Goal: Task Accomplishment & Management: Manage account settings

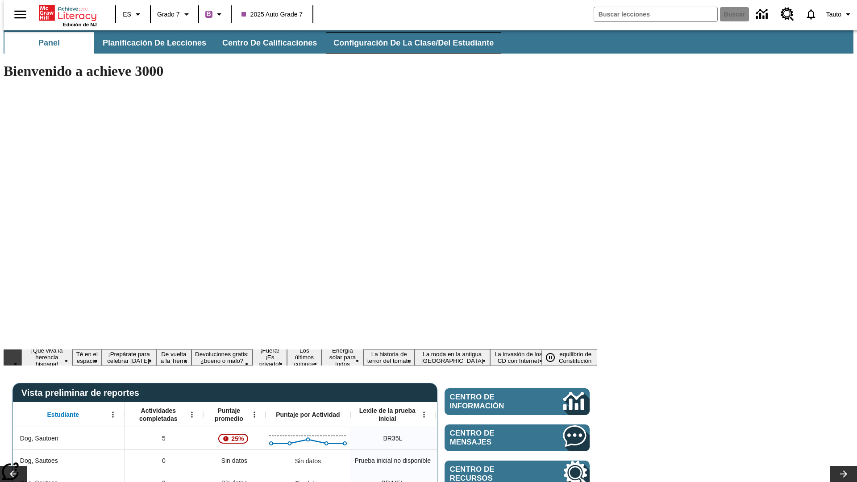
click at [404, 43] on span "Configuración de la clase/del estudiante" at bounding box center [413, 43] width 160 height 10
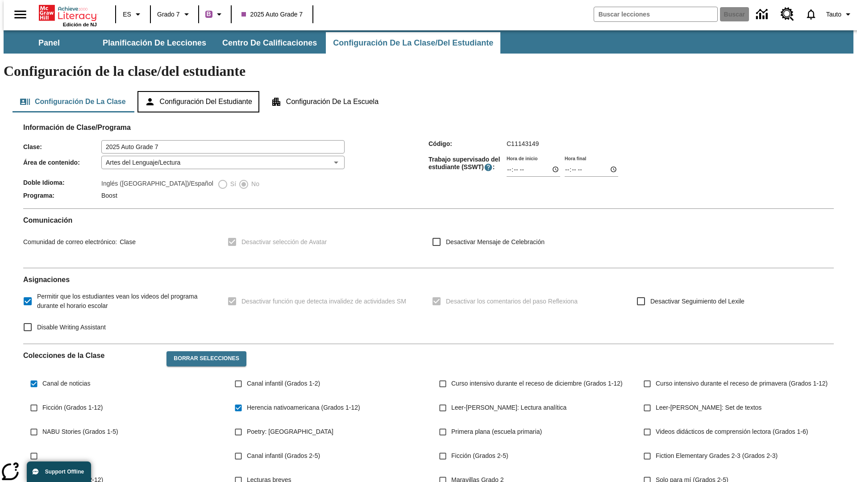
click at [199, 91] on button "Configuración del estudiante" at bounding box center [198, 101] width 122 height 21
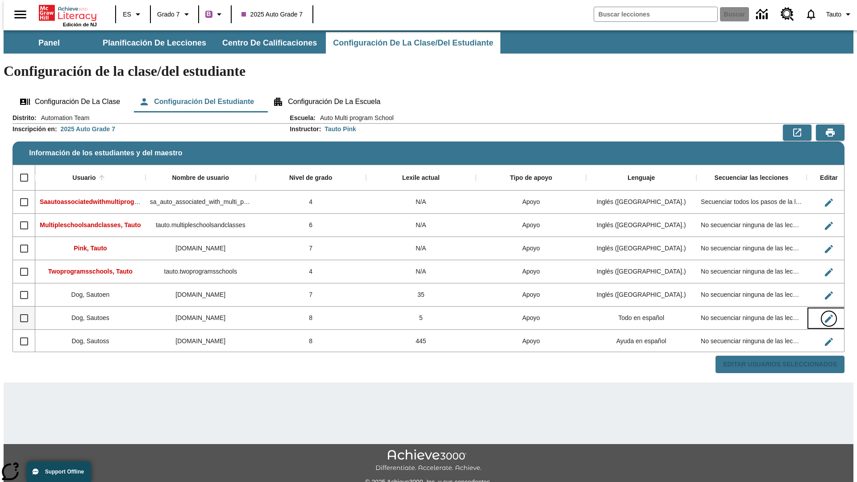
click at [824, 315] on icon "Editar Usuario" at bounding box center [828, 319] width 8 height 8
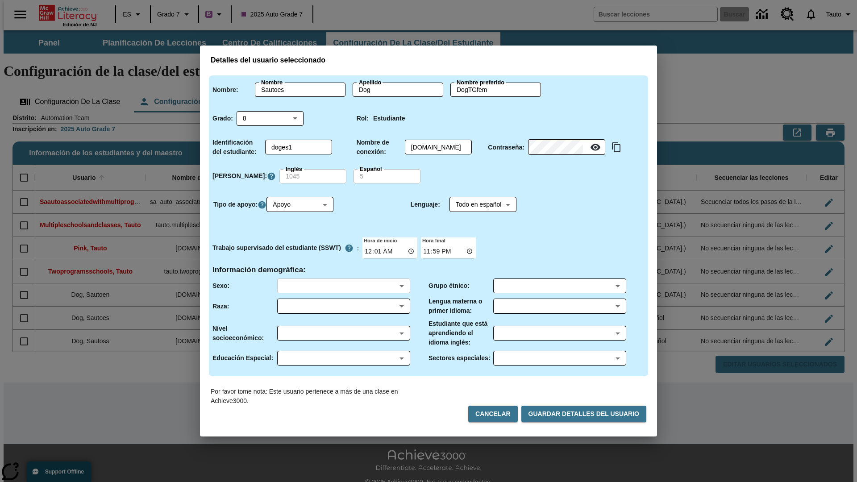
click at [343, 286] on body "Saltar al contenido principal Edición de NJ ES Grado 7 B 2025 Auto Grade 7 Busc…" at bounding box center [428, 265] width 849 height 471
click at [343, 306] on body "Saltar al contenido principal Edición de NJ ES Grado 7 B 2025 Auto Grade 7 Busc…" at bounding box center [428, 265] width 849 height 471
click at [343, 333] on body "Saltar al contenido principal Edición de NJ ES Grado 7 B 2025 Auto Grade 7 Busc…" at bounding box center [428, 265] width 849 height 471
click at [343, 358] on body "Saltar al contenido principal Edición de NJ ES Grado 7 B 2025 Auto Grade 7 Busc…" at bounding box center [428, 265] width 849 height 471
click at [559, 286] on body "Saltar al contenido principal Edición de NJ ES Grado 7 B 2025 Auto Grade 7 Busc…" at bounding box center [428, 265] width 849 height 471
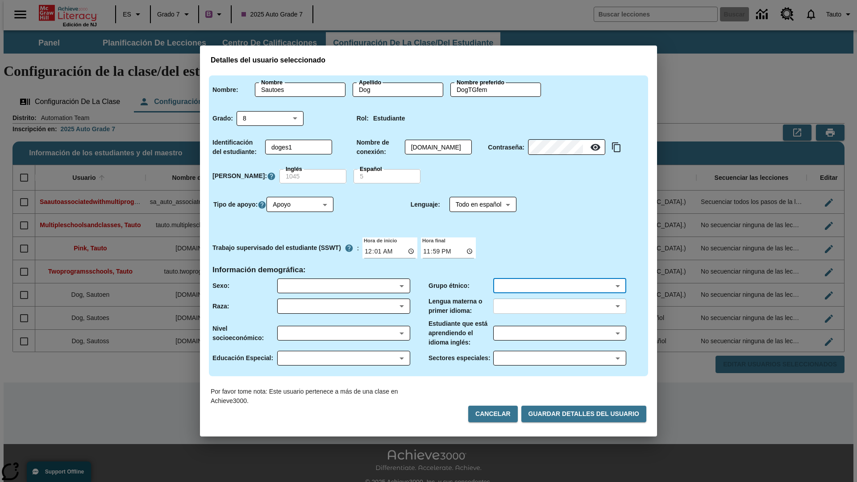
click at [559, 306] on body "Saltar al contenido principal Edición de NJ ES Grado 7 B 2025 Auto Grade 7 Busc…" at bounding box center [428, 265] width 849 height 471
click at [559, 333] on body "Saltar al contenido principal Edición de NJ ES Grado 7 B 2025 Auto Grade 7 Busc…" at bounding box center [428, 265] width 849 height 471
click at [559, 358] on body "Saltar al contenido principal Edición de NJ ES Grado 7 B 2025 Auto Grade 7 Busc…" at bounding box center [428, 265] width 849 height 471
